Goal: Find specific page/section: Find specific page/section

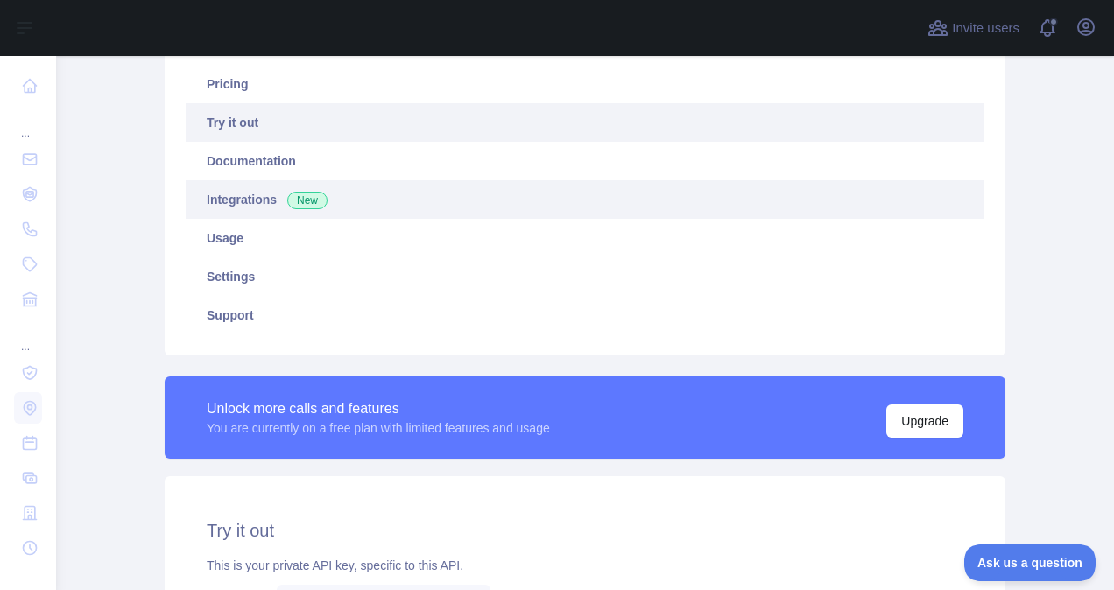
scroll to position [263, 0]
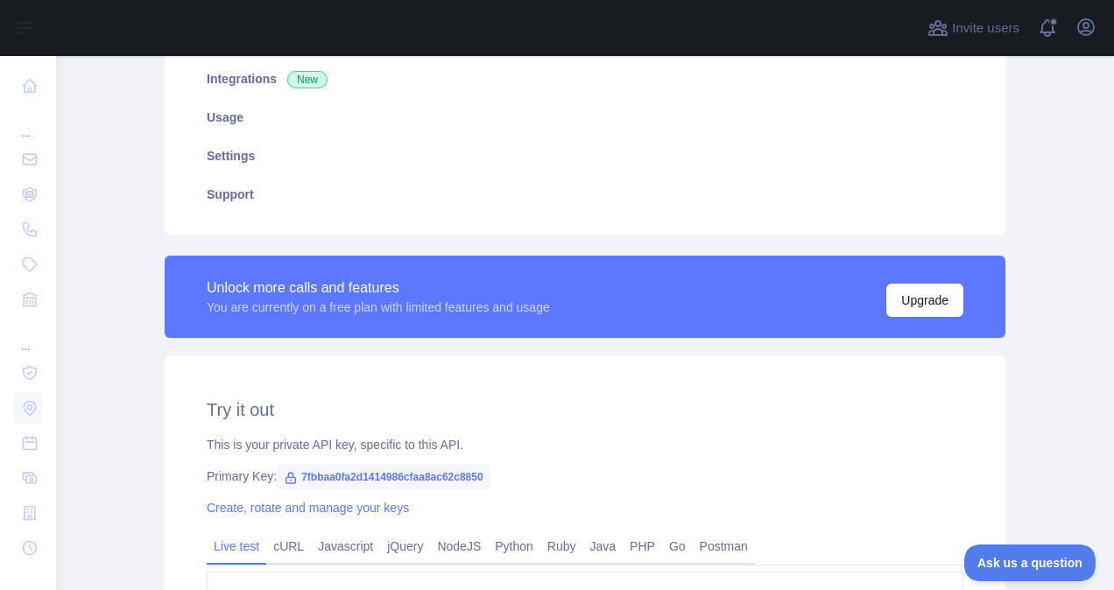
click at [284, 476] on icon at bounding box center [291, 478] width 14 height 14
drag, startPoint x: 298, startPoint y: 476, endPoint x: 464, endPoint y: 482, distance: 166.5
click at [464, 482] on span "7fbbaa0fa2d1414986cfaa8ac62c8850" at bounding box center [384, 477] width 214 height 26
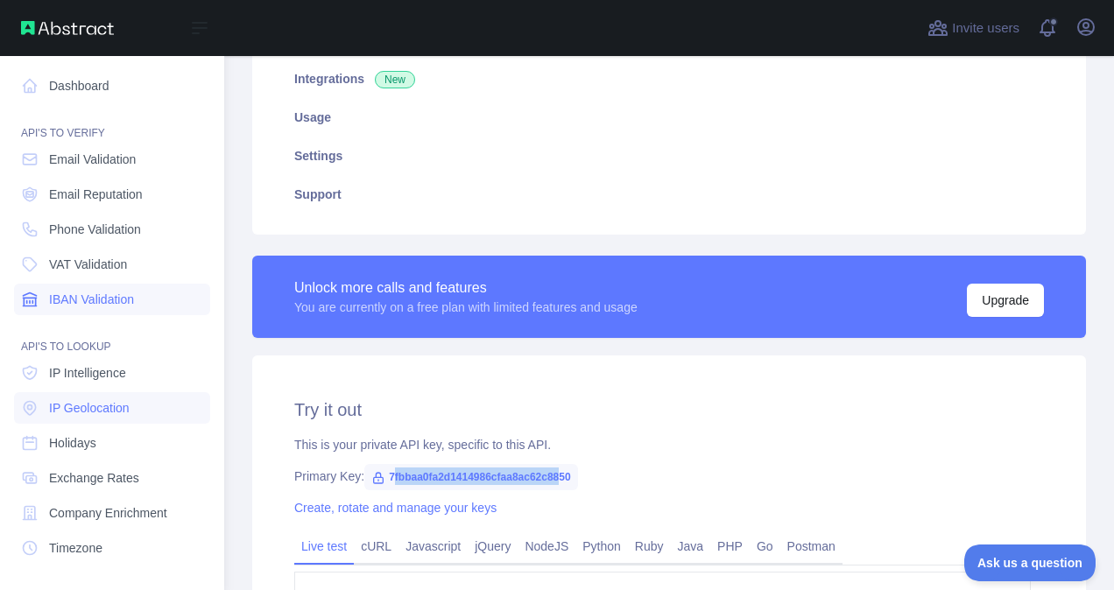
click at [128, 301] on span "IBAN Validation" at bounding box center [91, 300] width 85 height 18
click at [110, 296] on span "IBAN Validation" at bounding box center [91, 300] width 85 height 18
